Goal: Task Accomplishment & Management: Use online tool/utility

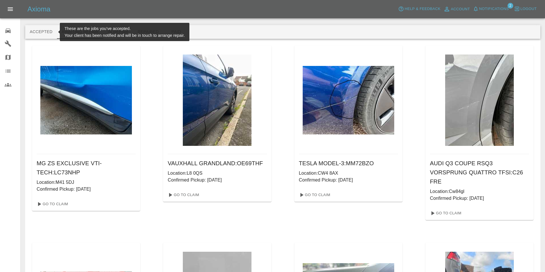
click at [43, 33] on button "Accepted" at bounding box center [41, 32] width 32 height 14
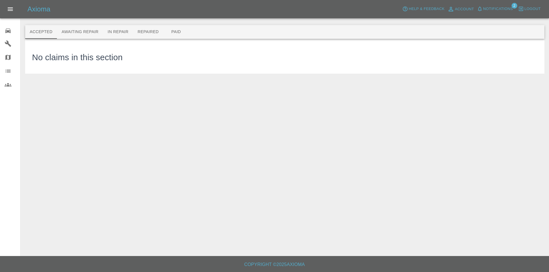
click at [224, 5] on div "Axioma Help & Feedback Account Notifications 2 Logout" at bounding box center [287, 9] width 521 height 9
click at [8, 31] on icon at bounding box center [7, 31] width 5 height 5
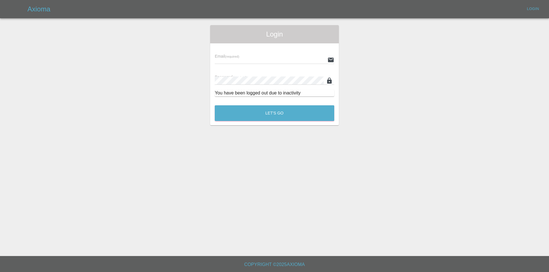
type input "[EMAIL_ADDRESS][DOMAIN_NAME]"
click at [234, 121] on button "Let's Go" at bounding box center [274, 113] width 119 height 16
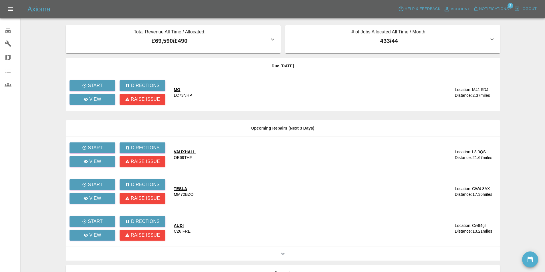
click at [40, 68] on main "Total Revenue All Time / Allocated: £69,590 / £490 Sprayway Smart Repairs NW : …" at bounding box center [272, 156] width 545 height 312
click at [90, 84] on p "Start" at bounding box center [95, 85] width 15 height 7
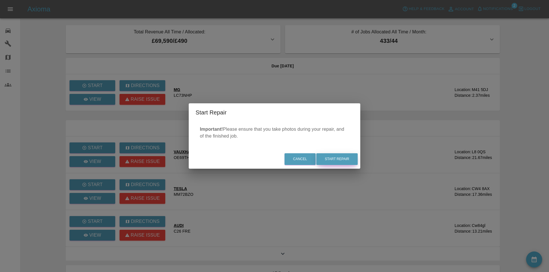
click at [335, 158] on button "Start Repair" at bounding box center [336, 160] width 41 height 12
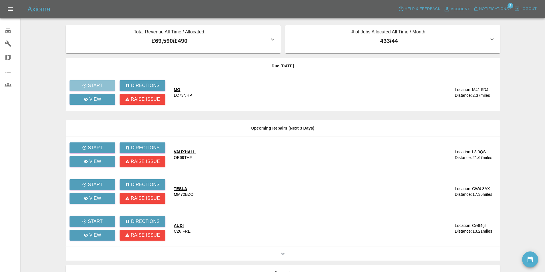
click at [46, 102] on main "Total Revenue All Time / Allocated: £69,590 / £490 Sprayway Smart Repairs NW : …" at bounding box center [272, 156] width 545 height 312
click at [92, 98] on p "View" at bounding box center [95, 99] width 12 height 7
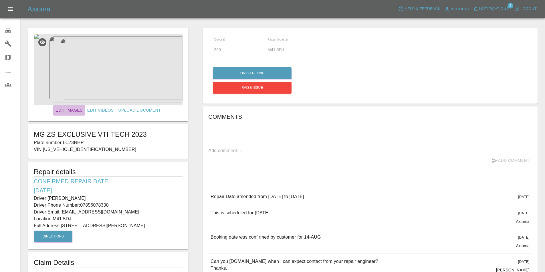
click at [74, 111] on link "Edit Images" at bounding box center [68, 110] width 31 height 11
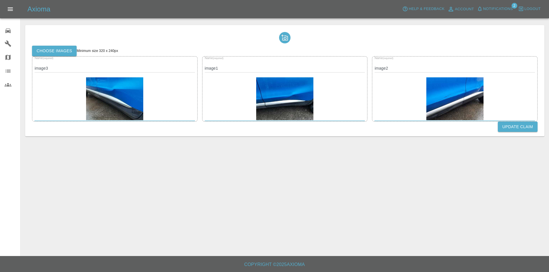
click at [49, 48] on label "Choose images" at bounding box center [54, 51] width 45 height 11
click at [0, 0] on input "Choose images" at bounding box center [0, 0] width 0 height 0
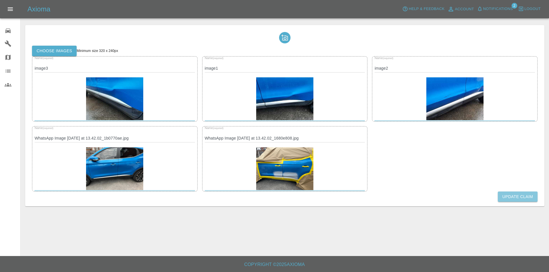
click at [513, 198] on button "Update Claim" at bounding box center [518, 197] width 40 height 11
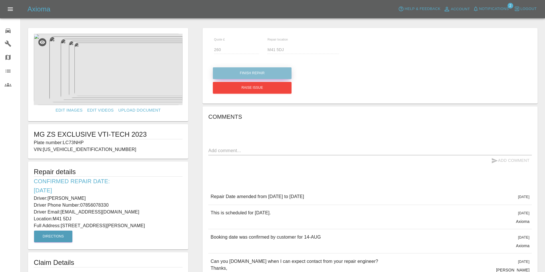
click at [274, 69] on button "Finish Repair" at bounding box center [252, 73] width 79 height 12
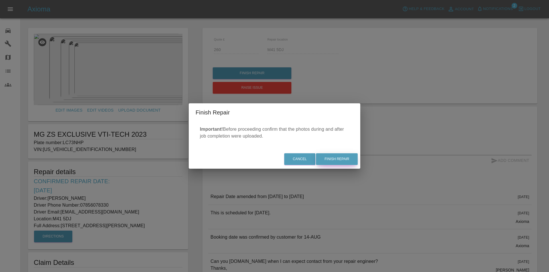
click at [342, 156] on button "Finish Repair" at bounding box center [337, 160] width 42 height 12
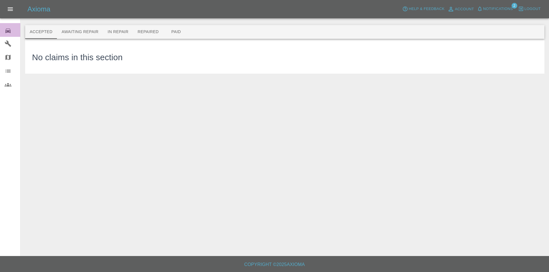
click at [9, 27] on icon at bounding box center [8, 30] width 7 height 7
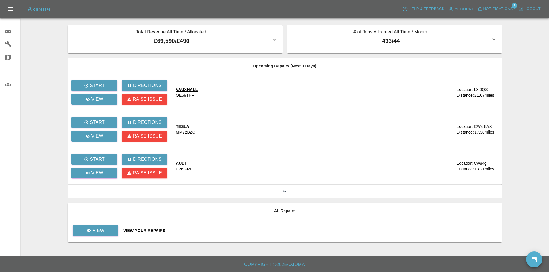
click at [523, 49] on main "Total Revenue All Time / Allocated: £69,590 / £490 Sprayway Smart Repairs NW : …" at bounding box center [274, 128] width 549 height 256
click at [519, 118] on main "Total Revenue All Time / Allocated: £69,590 / £490 Sprayway Smart Repairs NW : …" at bounding box center [274, 128] width 549 height 256
click at [494, 7] on span "Notifications" at bounding box center [498, 9] width 30 height 7
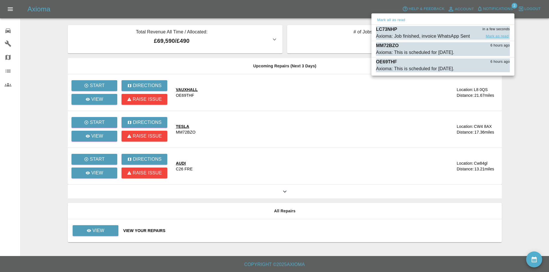
click at [496, 35] on button "Mark as read" at bounding box center [497, 36] width 25 height 7
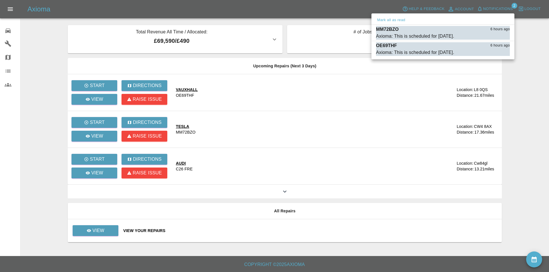
click at [43, 35] on div at bounding box center [274, 136] width 549 height 272
